Goal: Navigation & Orientation: Find specific page/section

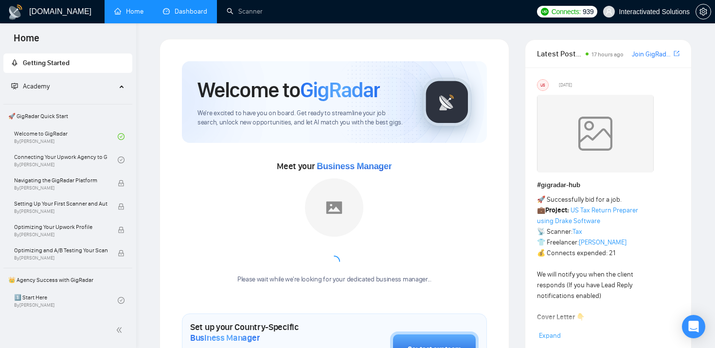
click at [187, 14] on link "Dashboard" at bounding box center [185, 11] width 44 height 8
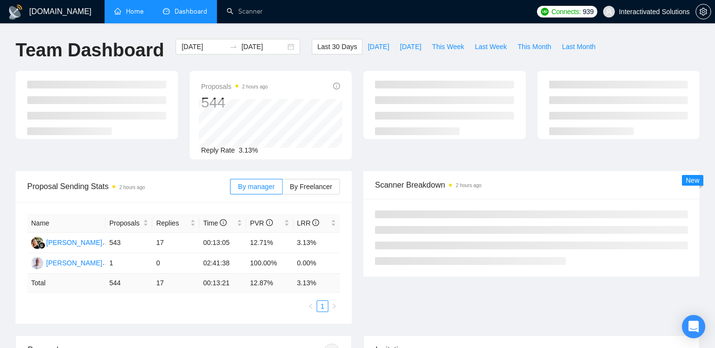
click at [119, 7] on link "Home" at bounding box center [128, 11] width 29 height 8
